Goal: Task Accomplishment & Management: Use online tool/utility

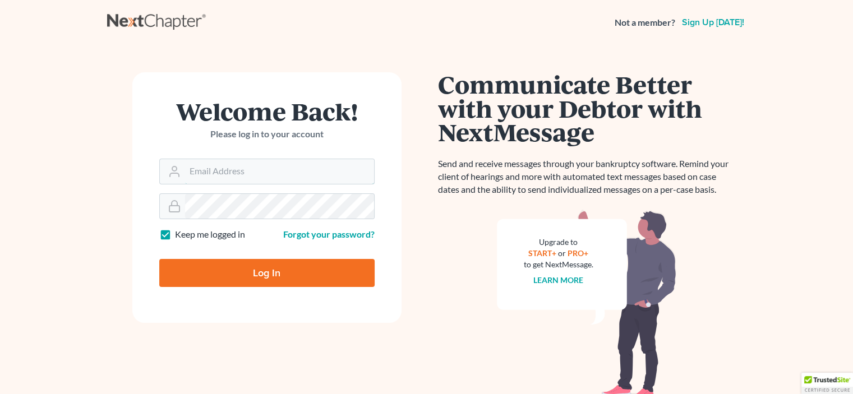
type input "[PERSON_NAME][EMAIL_ADDRESS][DOMAIN_NAME]"
click at [263, 280] on input "Log In" at bounding box center [266, 273] width 215 height 28
type input "Thinking..."
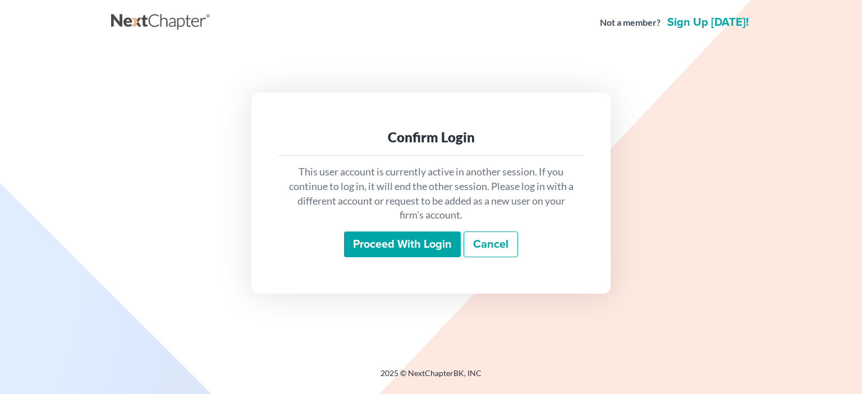
click at [416, 251] on input "Proceed with login" at bounding box center [402, 245] width 117 height 26
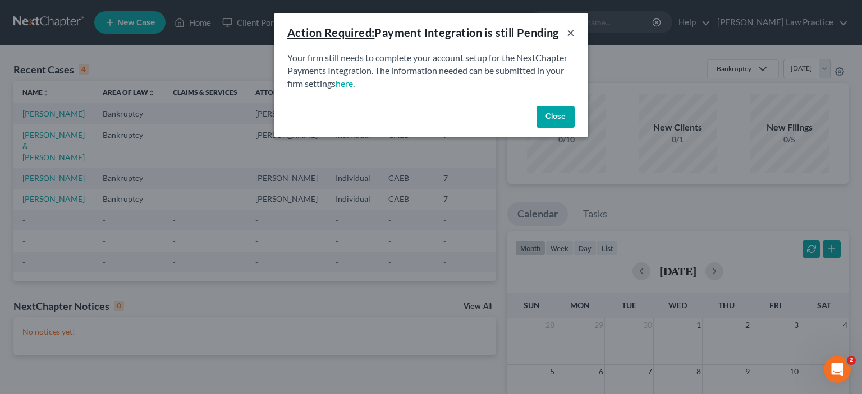
click at [570, 34] on button "×" at bounding box center [571, 32] width 8 height 13
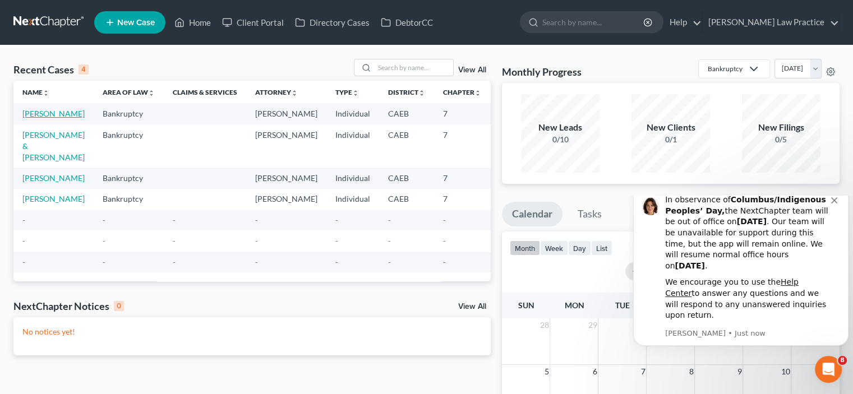
click at [29, 118] on link "[PERSON_NAME]" at bounding box center [53, 114] width 62 height 10
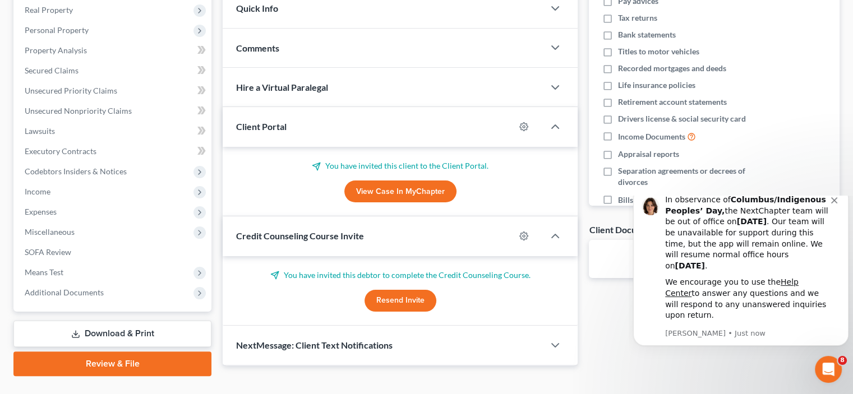
scroll to position [221, 0]
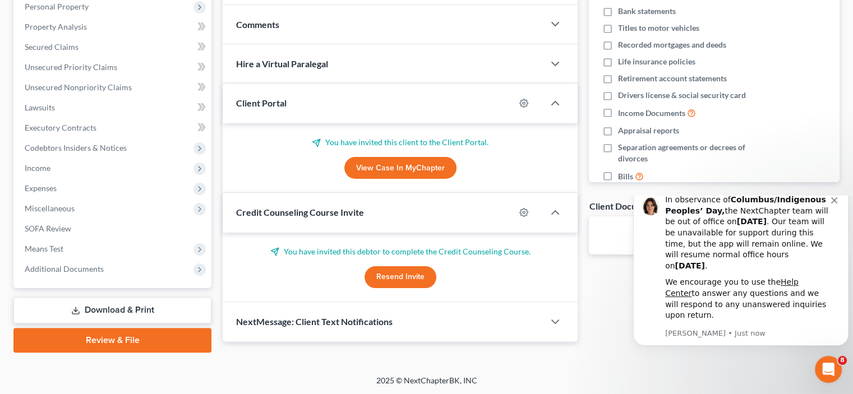
click at [377, 169] on link "View Case in MyChapter" at bounding box center [400, 168] width 112 height 22
click at [835, 204] on button "Dismiss notification" at bounding box center [835, 199] width 9 height 9
